Goal: Task Accomplishment & Management: Use online tool/utility

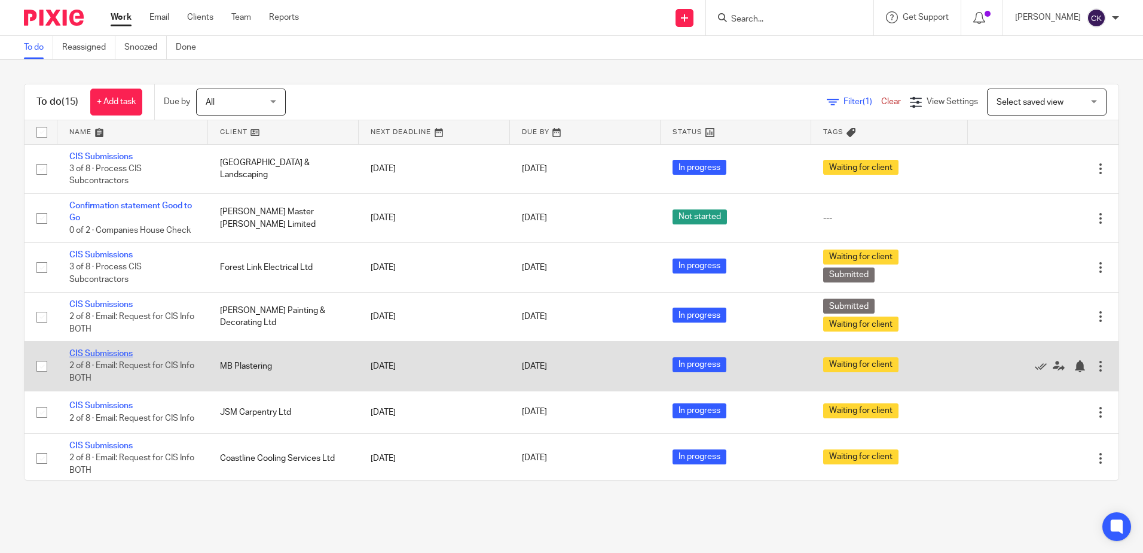
click at [112, 353] on link "CIS Submissions" at bounding box center [100, 353] width 63 height 8
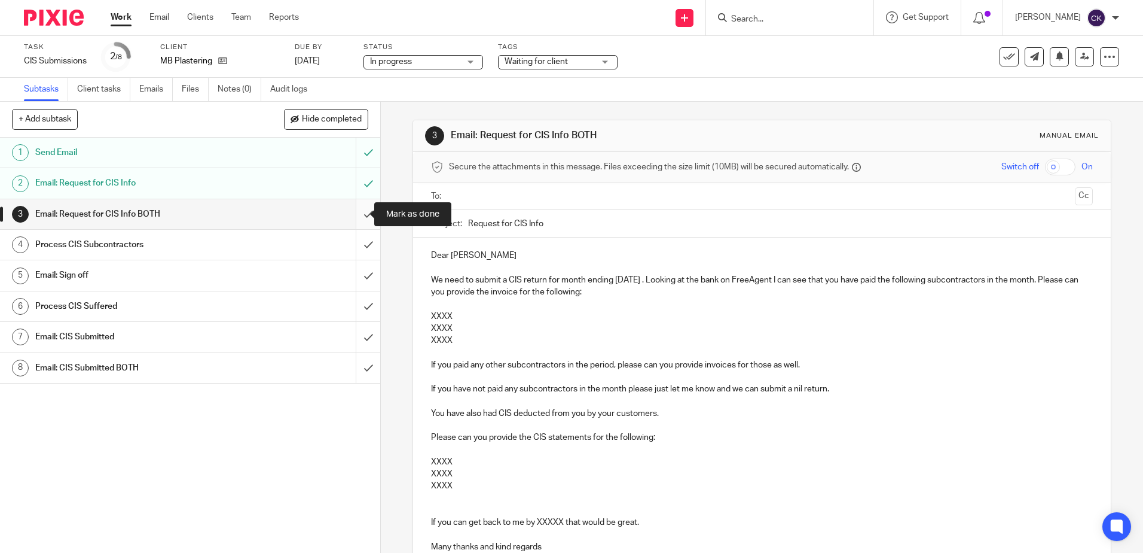
click at [353, 213] on input "submit" at bounding box center [190, 214] width 380 height 30
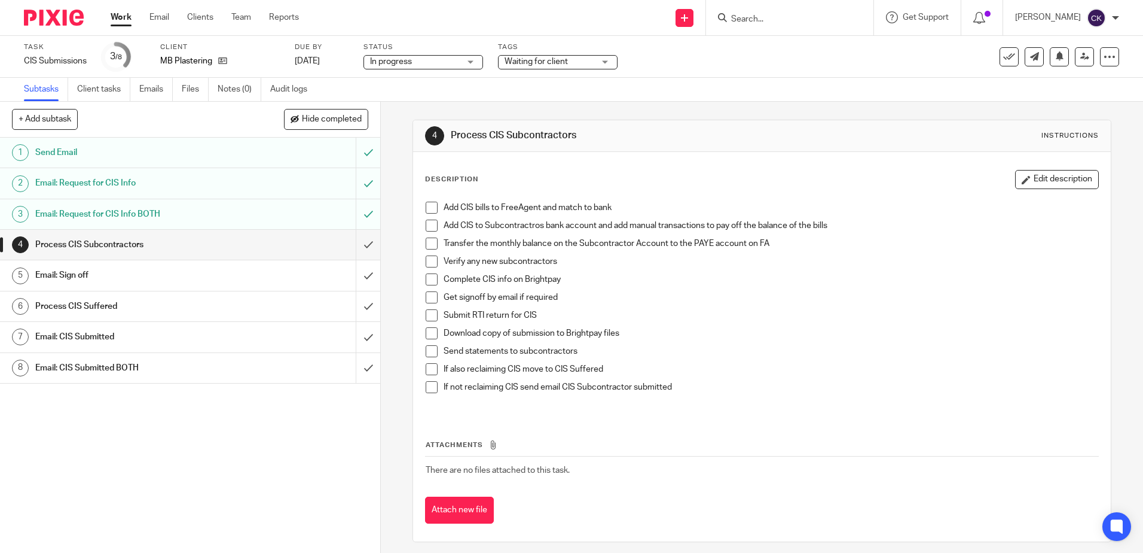
click at [427, 206] on span at bounding box center [432, 208] width 12 height 12
click at [429, 230] on span at bounding box center [432, 225] width 12 height 12
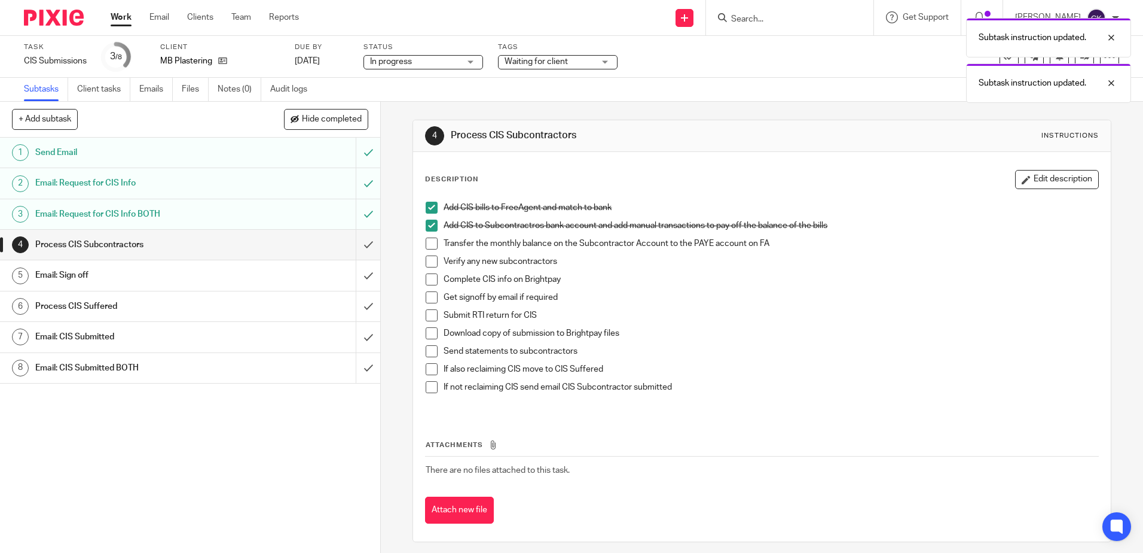
click at [427, 246] on span at bounding box center [432, 243] width 12 height 12
click at [429, 264] on span at bounding box center [432, 261] width 12 height 12
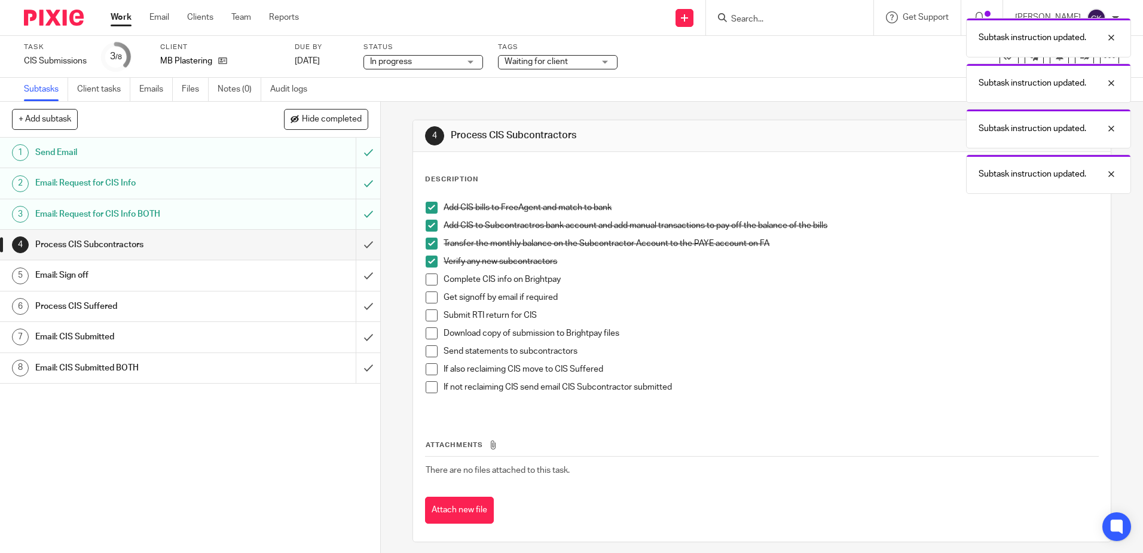
click at [428, 280] on span at bounding box center [432, 279] width 12 height 12
click at [426, 294] on span at bounding box center [432, 297] width 12 height 12
click at [426, 312] on span at bounding box center [432, 315] width 12 height 12
click at [426, 337] on span at bounding box center [432, 333] width 12 height 12
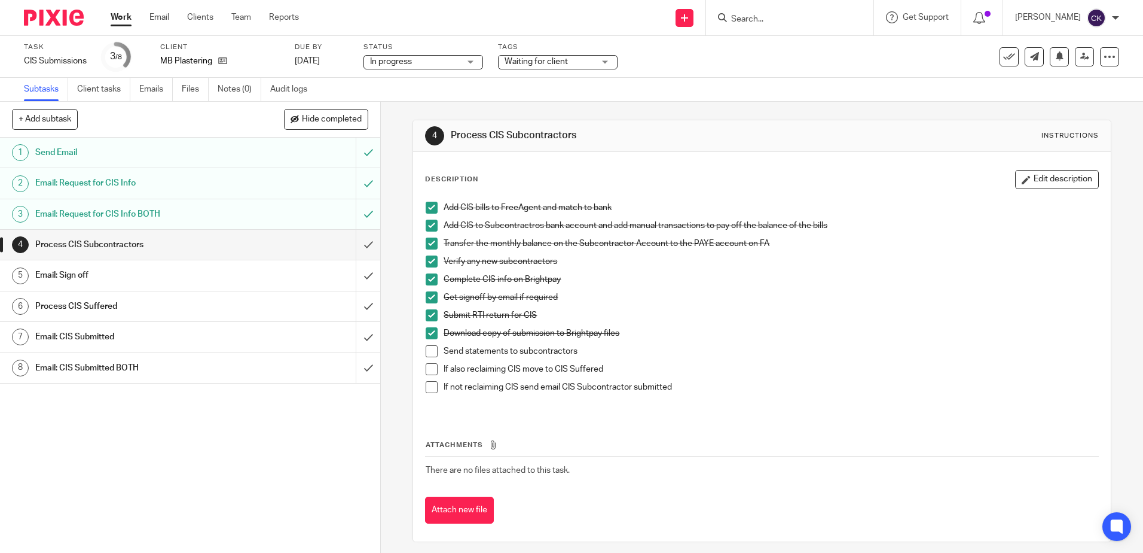
click at [429, 352] on span at bounding box center [432, 351] width 12 height 12
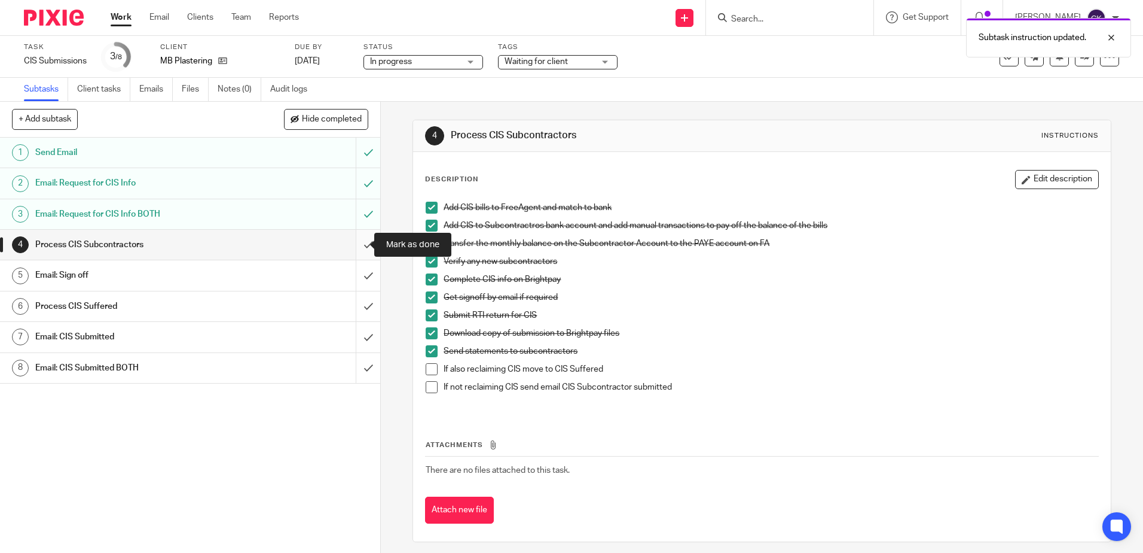
click at [355, 243] on input "submit" at bounding box center [190, 245] width 380 height 30
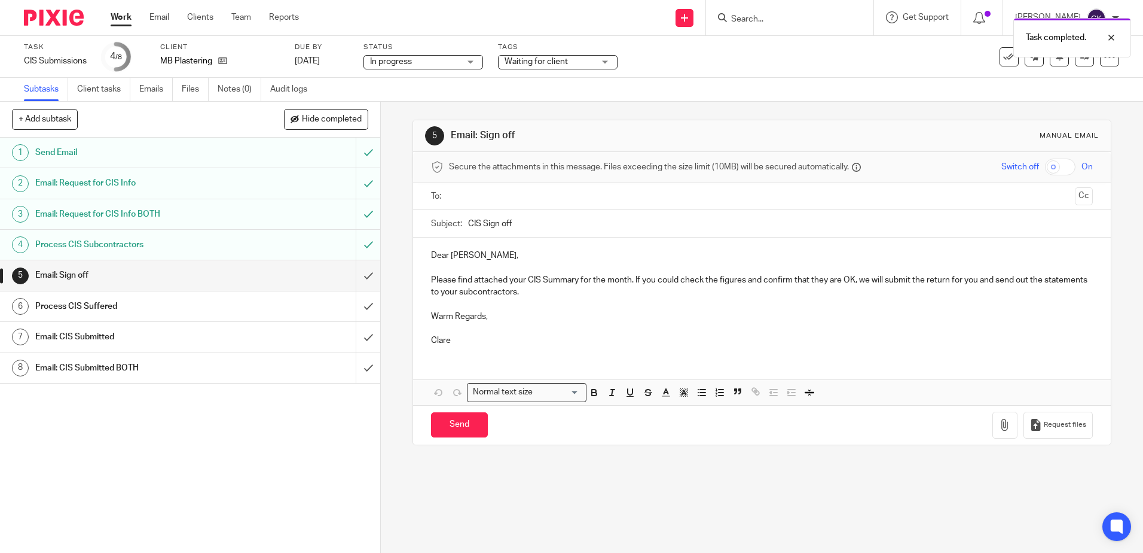
click at [353, 280] on input "submit" at bounding box center [190, 275] width 380 height 30
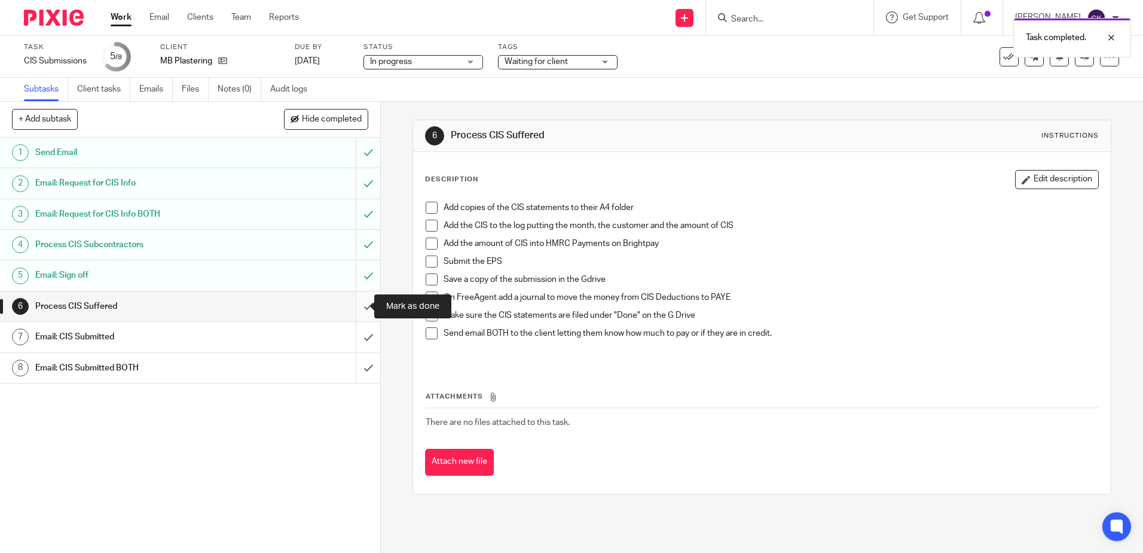
click at [356, 303] on input "submit" at bounding box center [190, 306] width 380 height 30
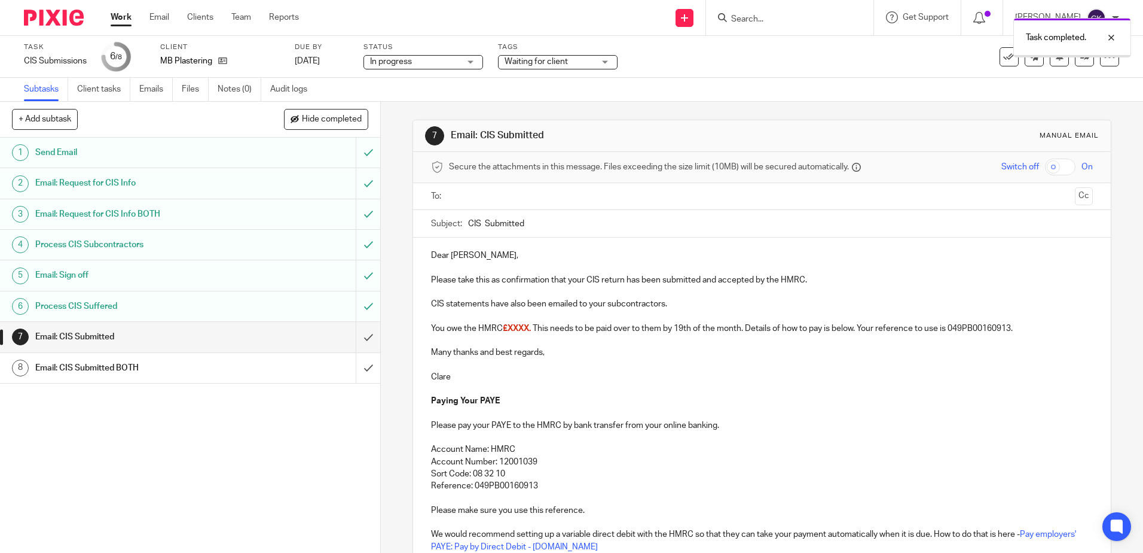
click at [468, 193] on input "text" at bounding box center [761, 197] width 616 height 14
drag, startPoint x: 467, startPoint y: 261, endPoint x: 447, endPoint y: 263, distance: 19.8
click at [447, 263] on p "Dear Mark," at bounding box center [761, 258] width 661 height 12
click at [801, 282] on p "Please take this as confirmation that your CIS return has been submitted and ac…" at bounding box center [761, 282] width 661 height 12
click at [431, 310] on p "CIS statements have also been emailed to your subcontractors." at bounding box center [761, 306] width 661 height 12
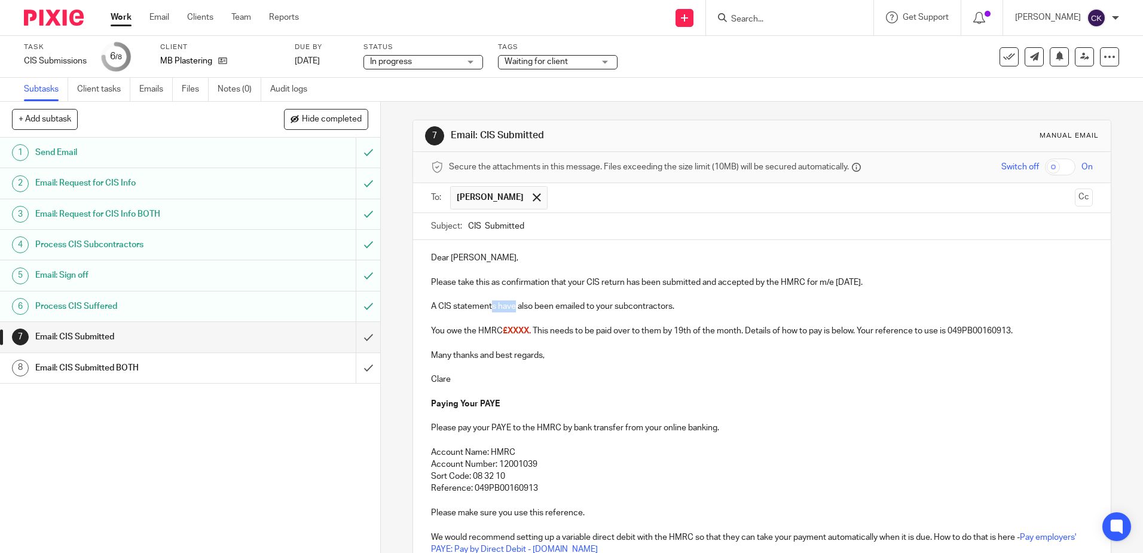
drag, startPoint x: 512, startPoint y: 307, endPoint x: 490, endPoint y: 307, distance: 21.5
click at [490, 307] on p "A CIS statements have also been emailed to your subcontractors." at bounding box center [761, 306] width 661 height 12
drag, startPoint x: 661, startPoint y: 307, endPoint x: 586, endPoint y: 307, distance: 74.7
click at [586, 307] on p "A CIS statement has also been emailed to your subcontractors." at bounding box center [761, 306] width 661 height 12
drag, startPoint x: 529, startPoint y: 335, endPoint x: 503, endPoint y: 335, distance: 25.7
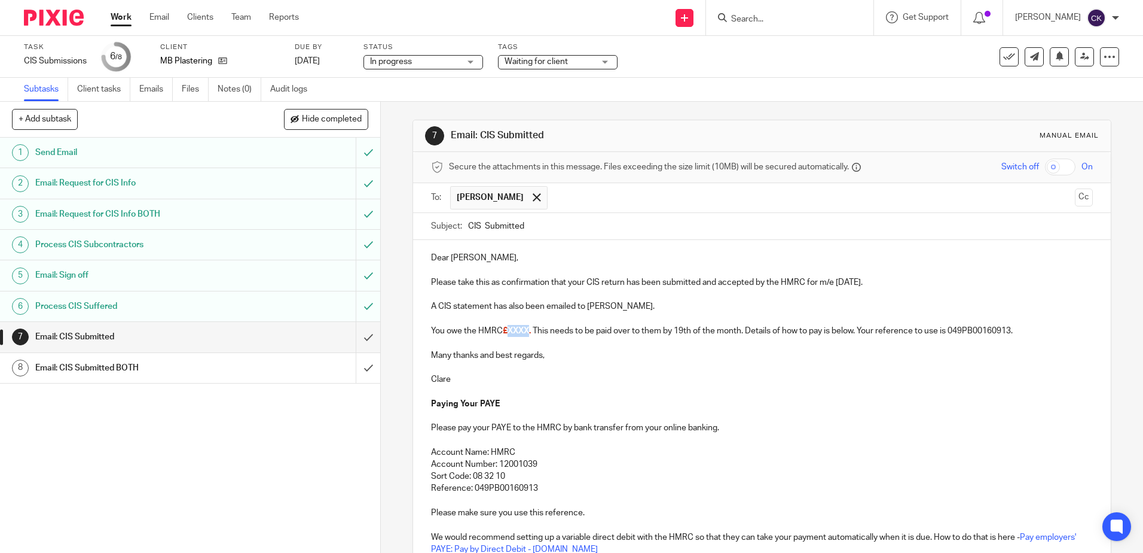
click at [503, 335] on p "You owe the HMRC £XXXX. This needs to be paid over to them by 19th of the month…" at bounding box center [761, 331] width 661 height 12
drag, startPoint x: 677, startPoint y: 388, endPoint x: 569, endPoint y: 352, distance: 113.5
click at [676, 388] on p at bounding box center [761, 391] width 661 height 12
drag, startPoint x: 522, startPoint y: 334, endPoint x: 501, endPoint y: 334, distance: 20.9
click at [501, 334] on p "You owe the HMRC £356. This needs to be paid over to them by 19th of the month.…" at bounding box center [761, 331] width 661 height 12
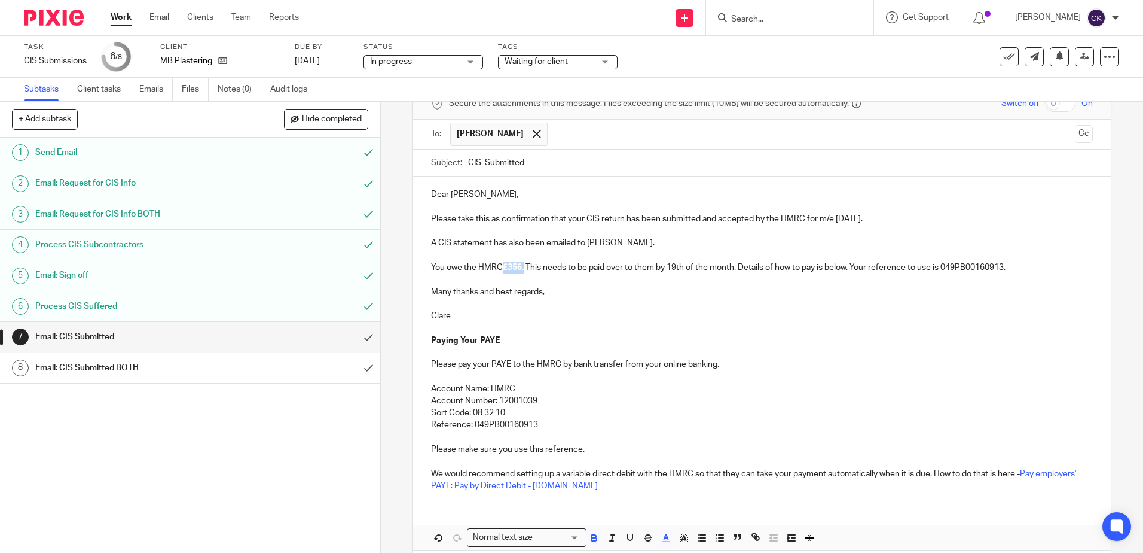
scroll to position [118, 0]
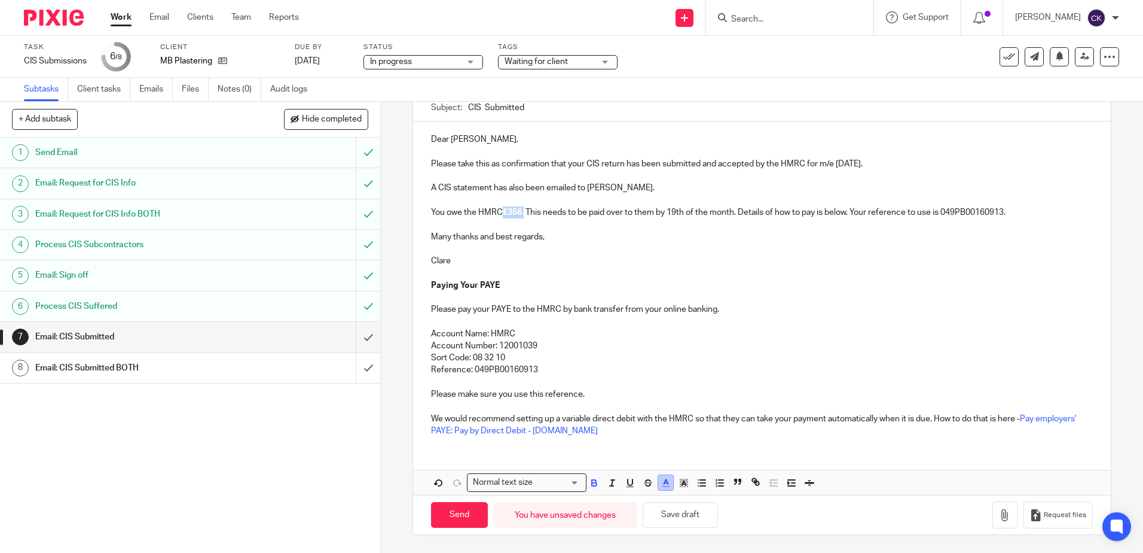
click at [661, 487] on icon "button" at bounding box center [666, 482] width 11 height 11
click at [629, 518] on li "color:#000000" at bounding box center [633, 521] width 9 height 9
click at [593, 481] on icon "button" at bounding box center [594, 482] width 11 height 11
click at [697, 370] on p "Reference: 049PB00160913" at bounding box center [761, 370] width 661 height 12
drag, startPoint x: 521, startPoint y: 216, endPoint x: 502, endPoint y: 218, distance: 19.2
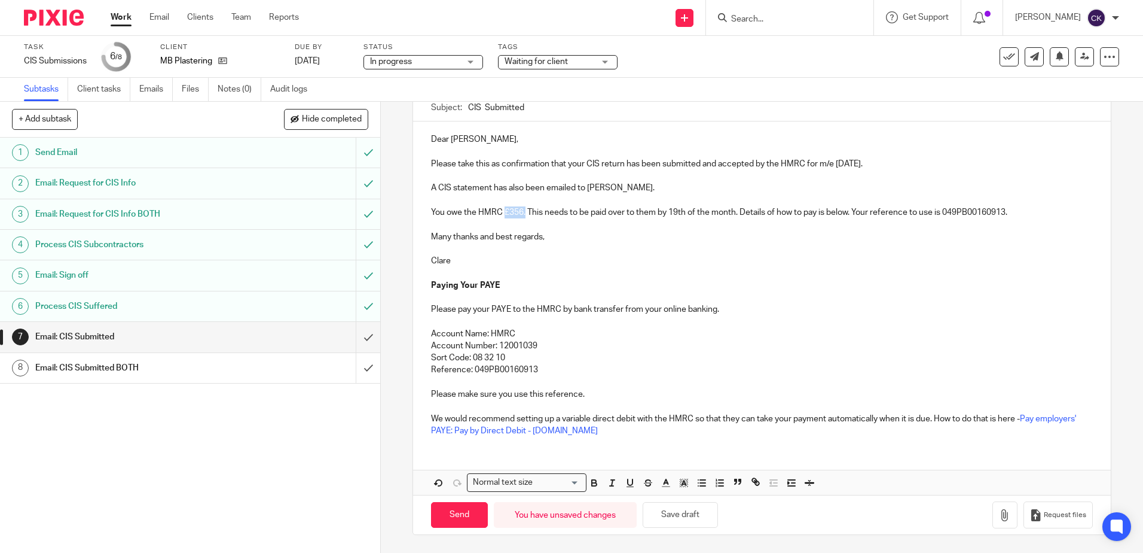
click at [502, 218] on p "You owe the HMRC £356. This needs to be paid over to them by 19th of the month.…" at bounding box center [761, 212] width 661 height 12
click at [591, 483] on icon "button" at bounding box center [594, 482] width 11 height 11
click at [779, 329] on p "Account Name: HMRC" at bounding box center [761, 334] width 661 height 12
click at [457, 514] on input "Send" at bounding box center [459, 515] width 57 height 26
type input "Sent"
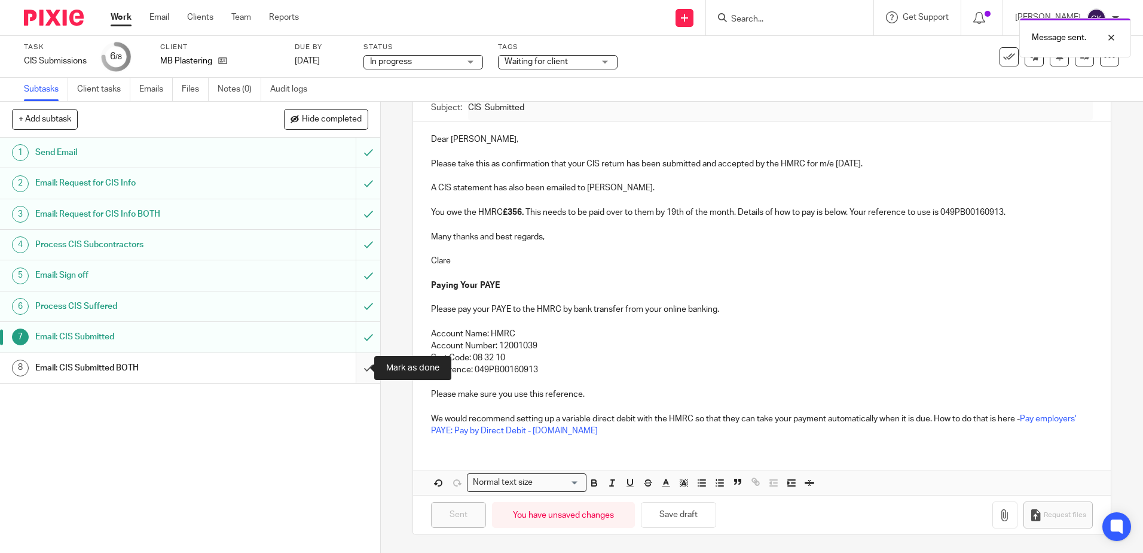
click at [353, 367] on input "submit" at bounding box center [190, 368] width 380 height 30
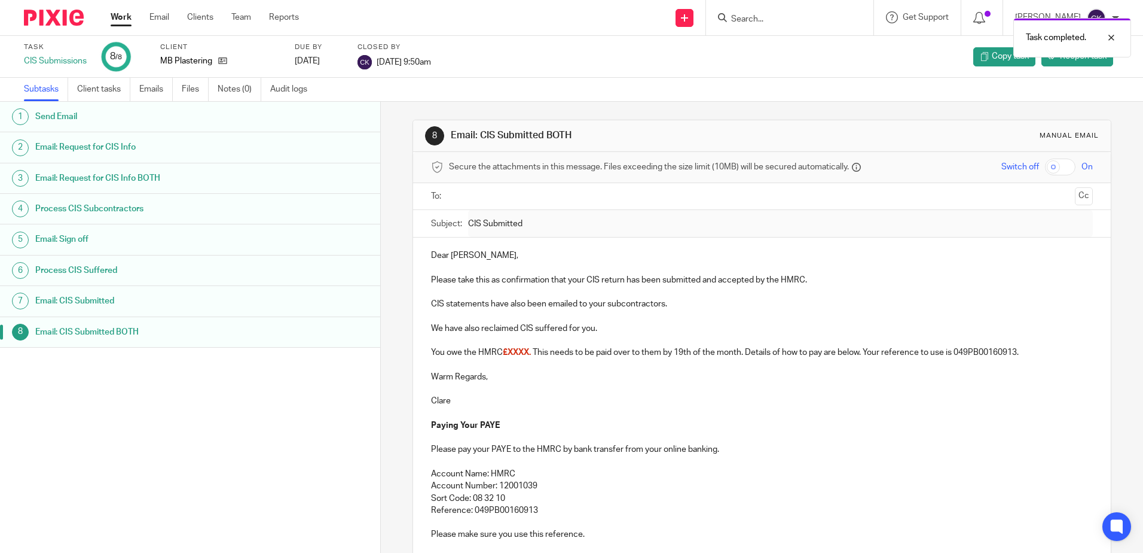
click at [126, 18] on link "Work" at bounding box center [121, 17] width 21 height 12
